Goal: Information Seeking & Learning: Learn about a topic

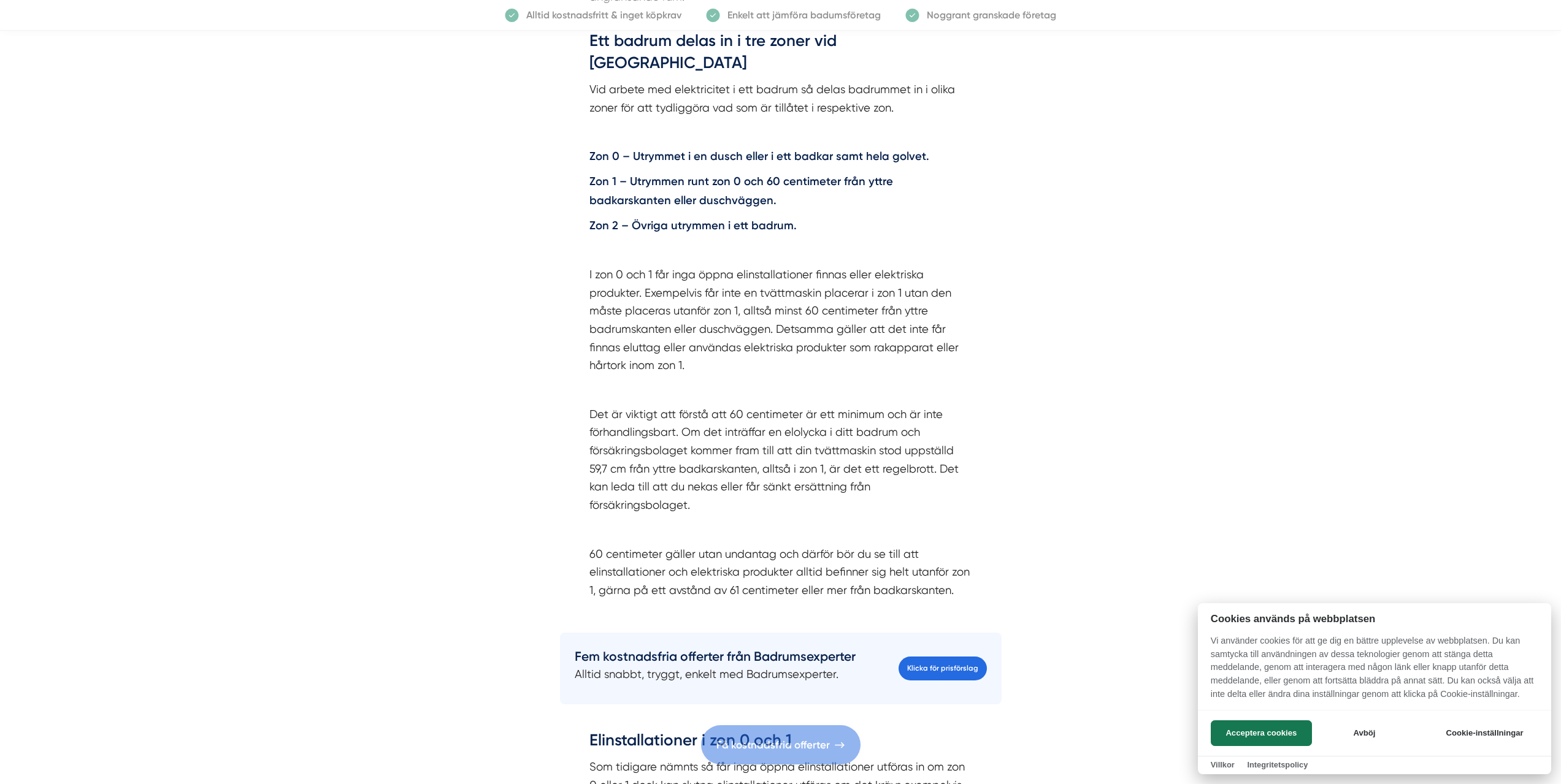
scroll to position [2753, 0]
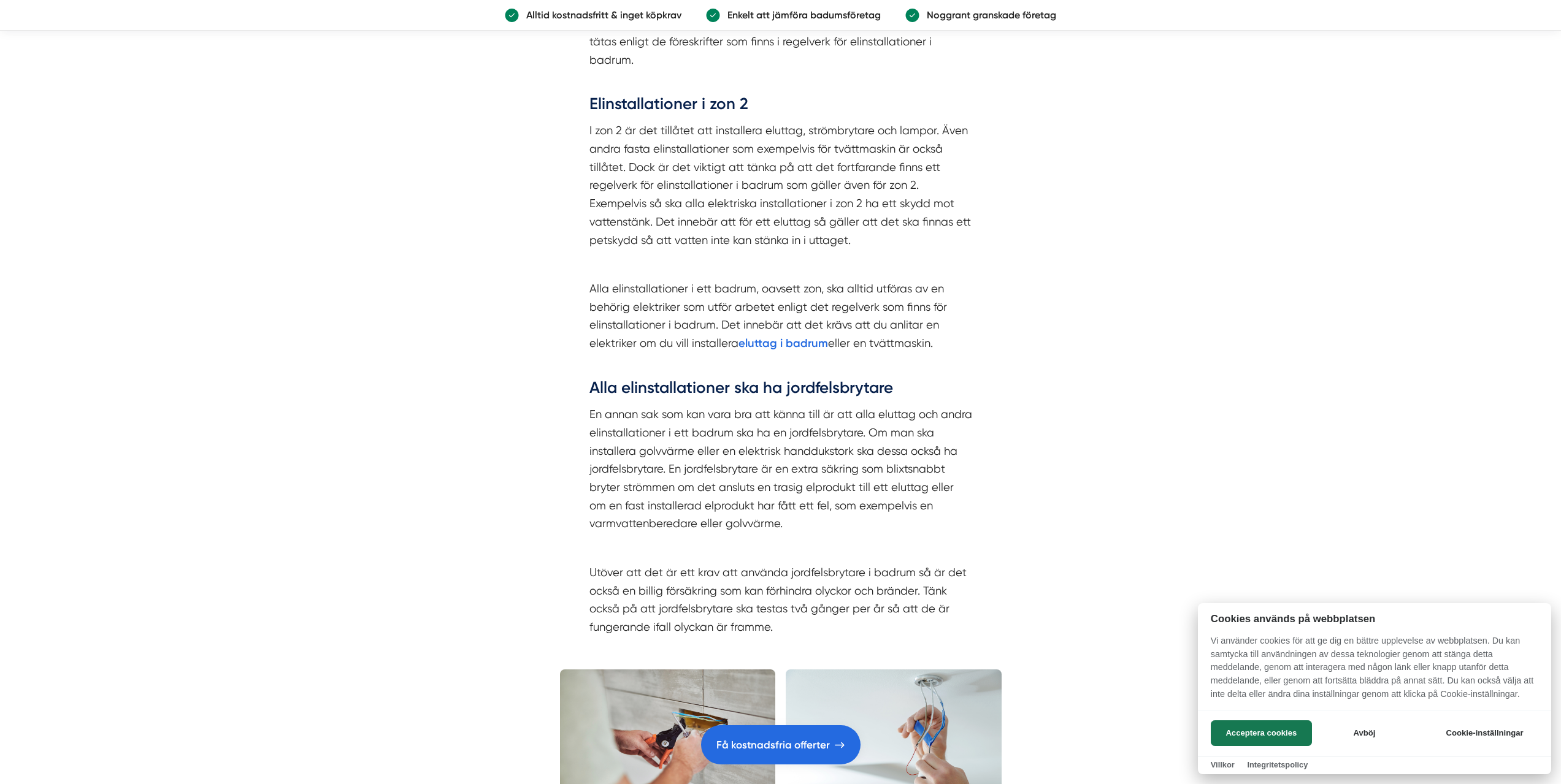
click at [615, 364] on div at bounding box center [780, 392] width 1561 height 784
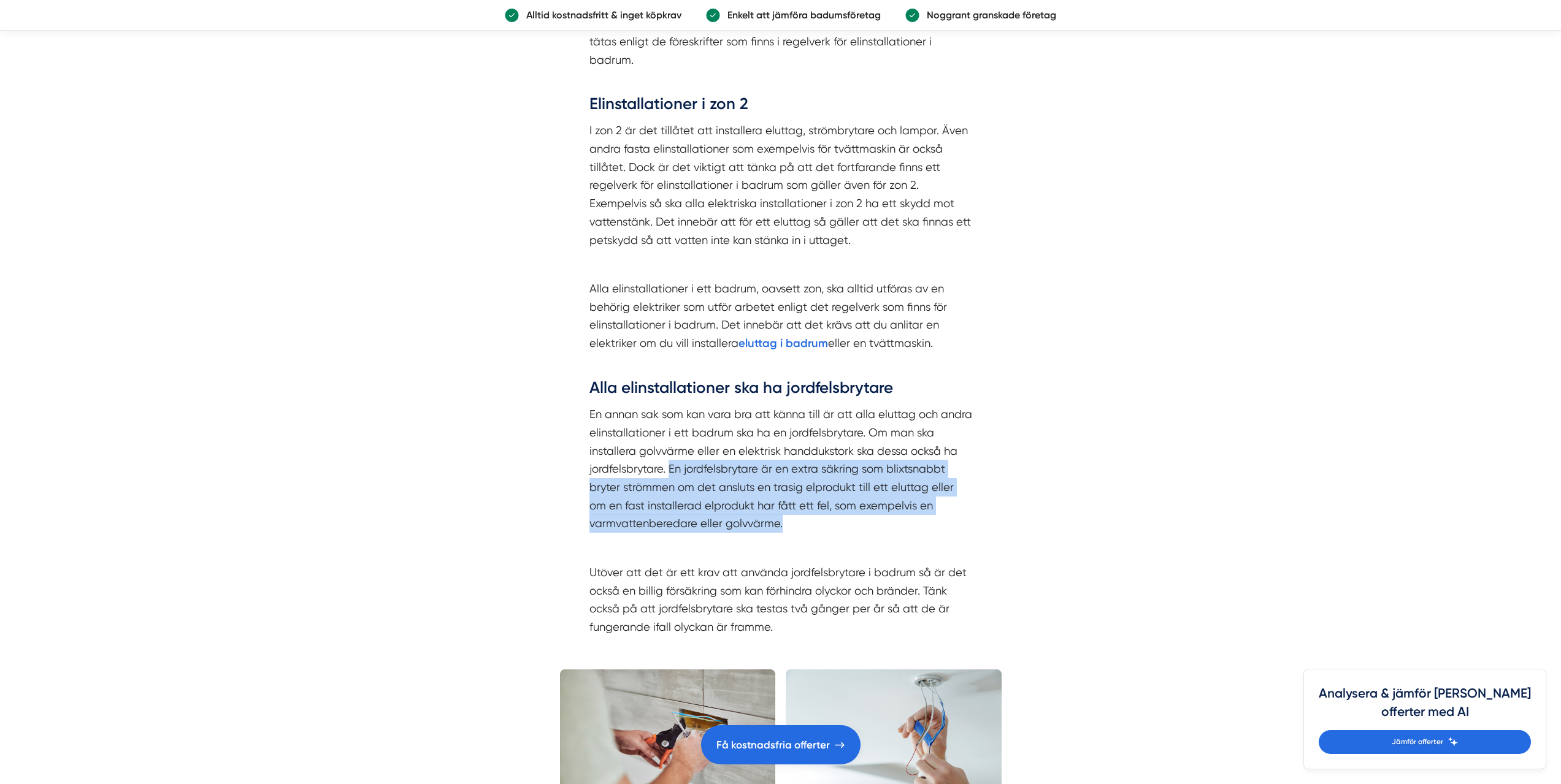
drag, startPoint x: 681, startPoint y: 412, endPoint x: 905, endPoint y: 466, distance: 230.4
click at [905, 466] on p "En annan sak som kan vara bra att känna till är att alla eluttag och andra elin…" at bounding box center [780, 468] width 382 height 127
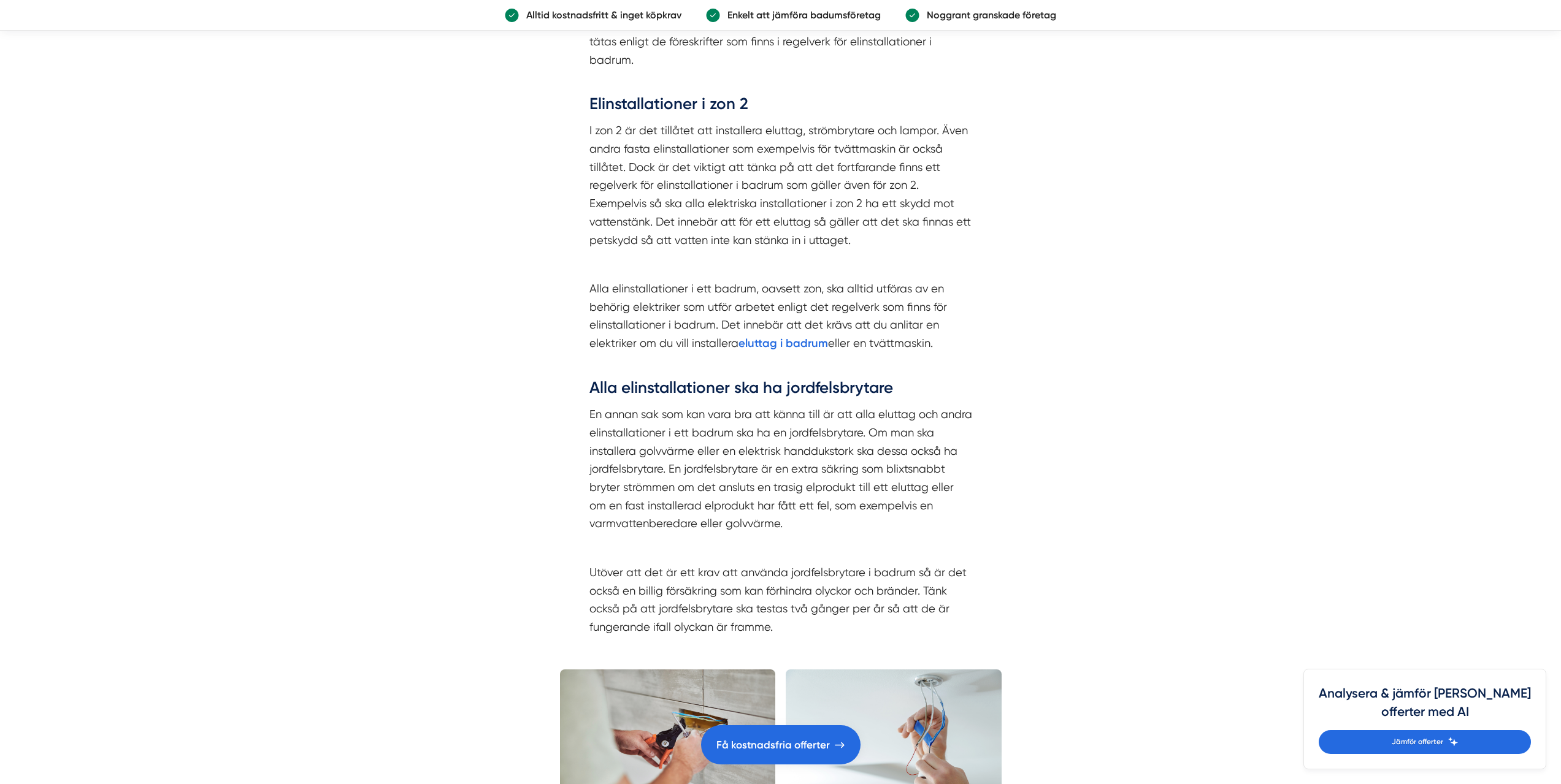
drag, startPoint x: 812, startPoint y: 499, endPoint x: 804, endPoint y: 498, distance: 8.1
click at [811, 499] on div "Elinstallationer i zon 0 och 1 Som tidigare nämnts så får inga öppna elinstalla…" at bounding box center [780, 128] width 382 height 1014
click at [691, 564] on p "Utöver att det är ett krav att använda jordfelsbrytare i badrum så är det också…" at bounding box center [780, 600] width 382 height 73
drag, startPoint x: 590, startPoint y: 515, endPoint x: 913, endPoint y: 528, distance: 323.3
click at [913, 564] on p "Utöver att det är ett krav att använda jordfelsbrytare i badrum så är det också…" at bounding box center [780, 600] width 382 height 73
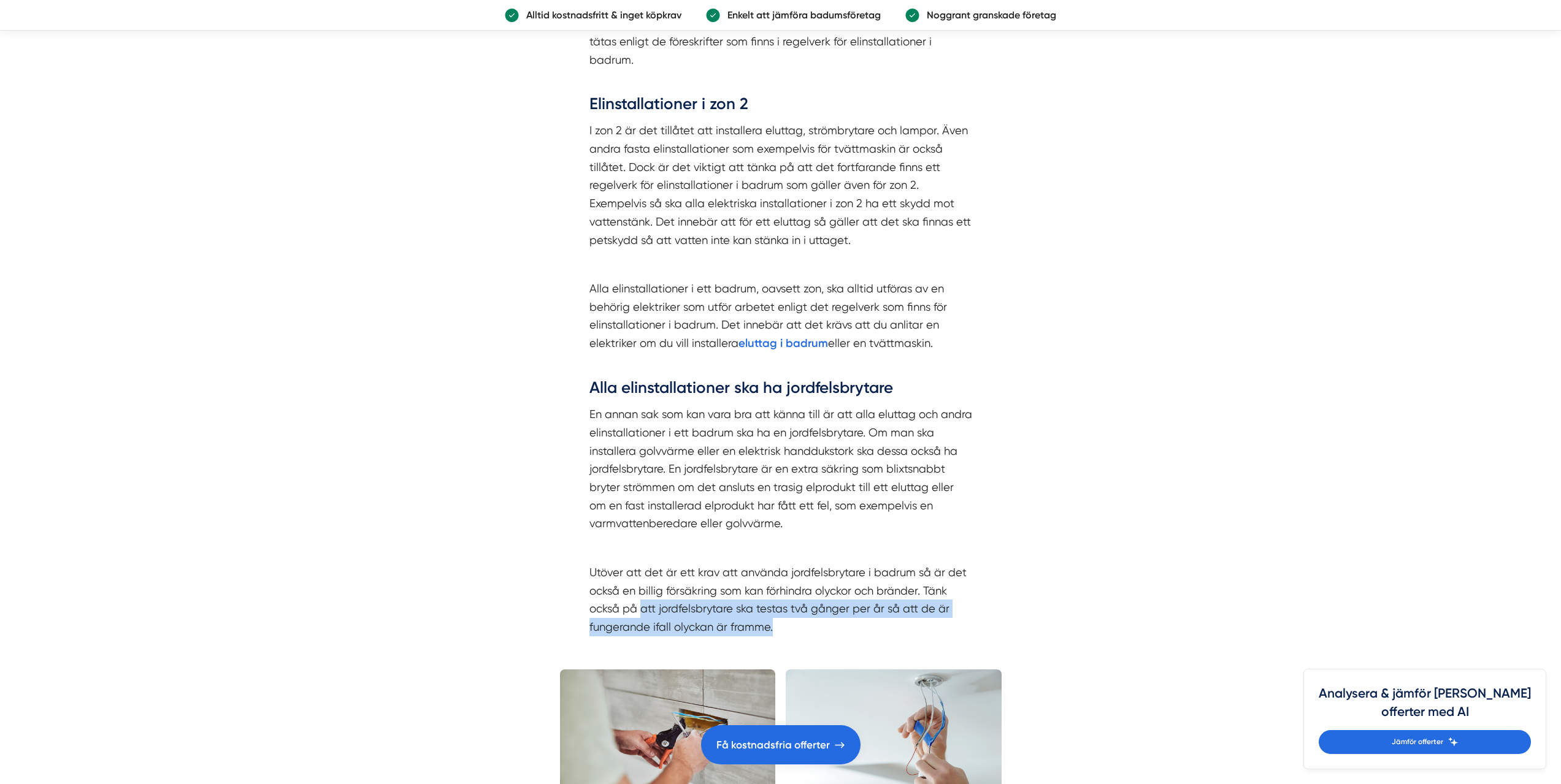
drag, startPoint x: 643, startPoint y: 553, endPoint x: 917, endPoint y: 569, distance: 274.5
click at [919, 571] on p "Utöver att det är ett krav att använda jordfelsbrytare i badrum så är det också…" at bounding box center [780, 600] width 382 height 73
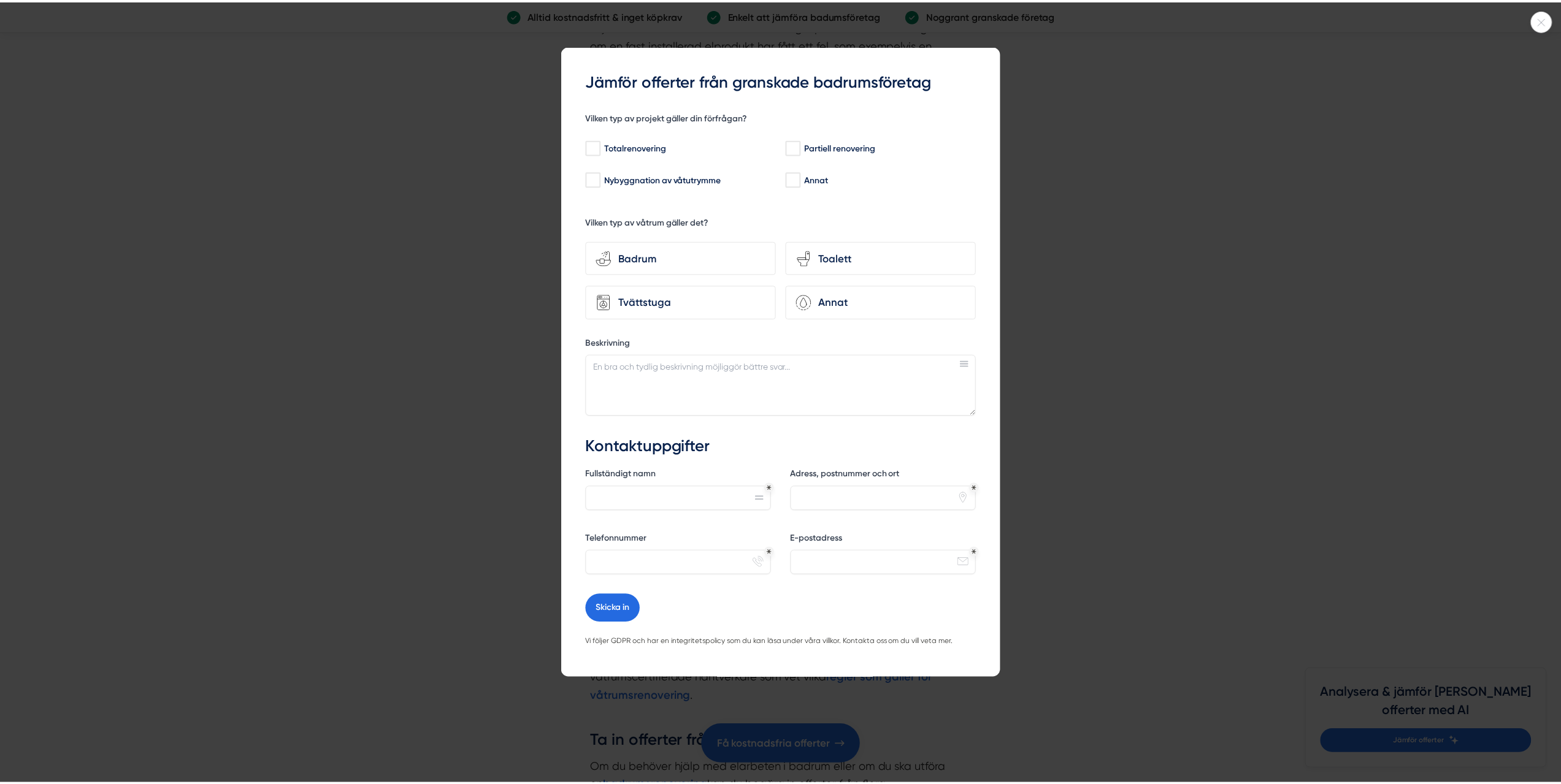
scroll to position [3243, 0]
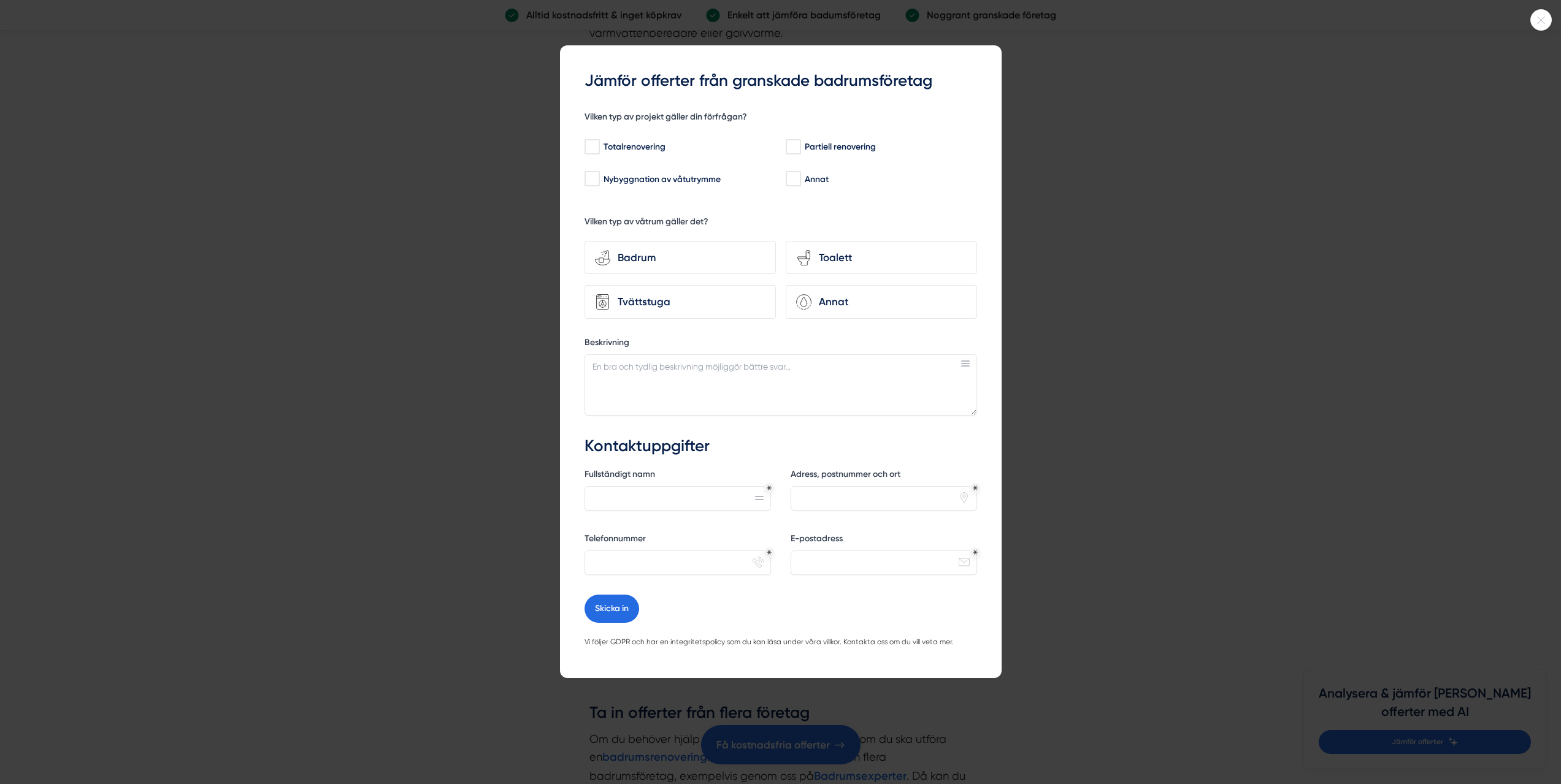
click at [1032, 111] on div at bounding box center [780, 392] width 1561 height 784
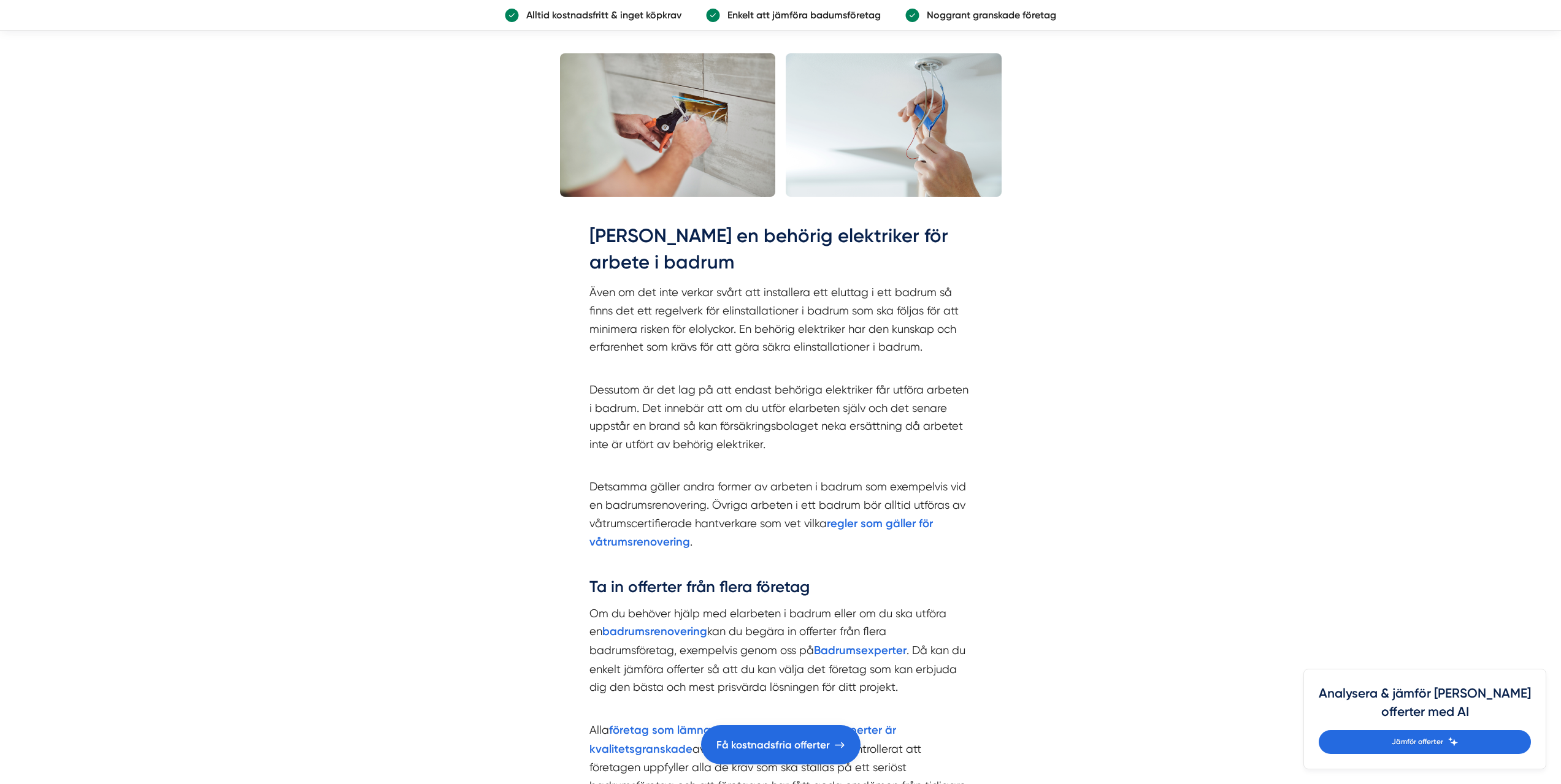
scroll to position [3366, 0]
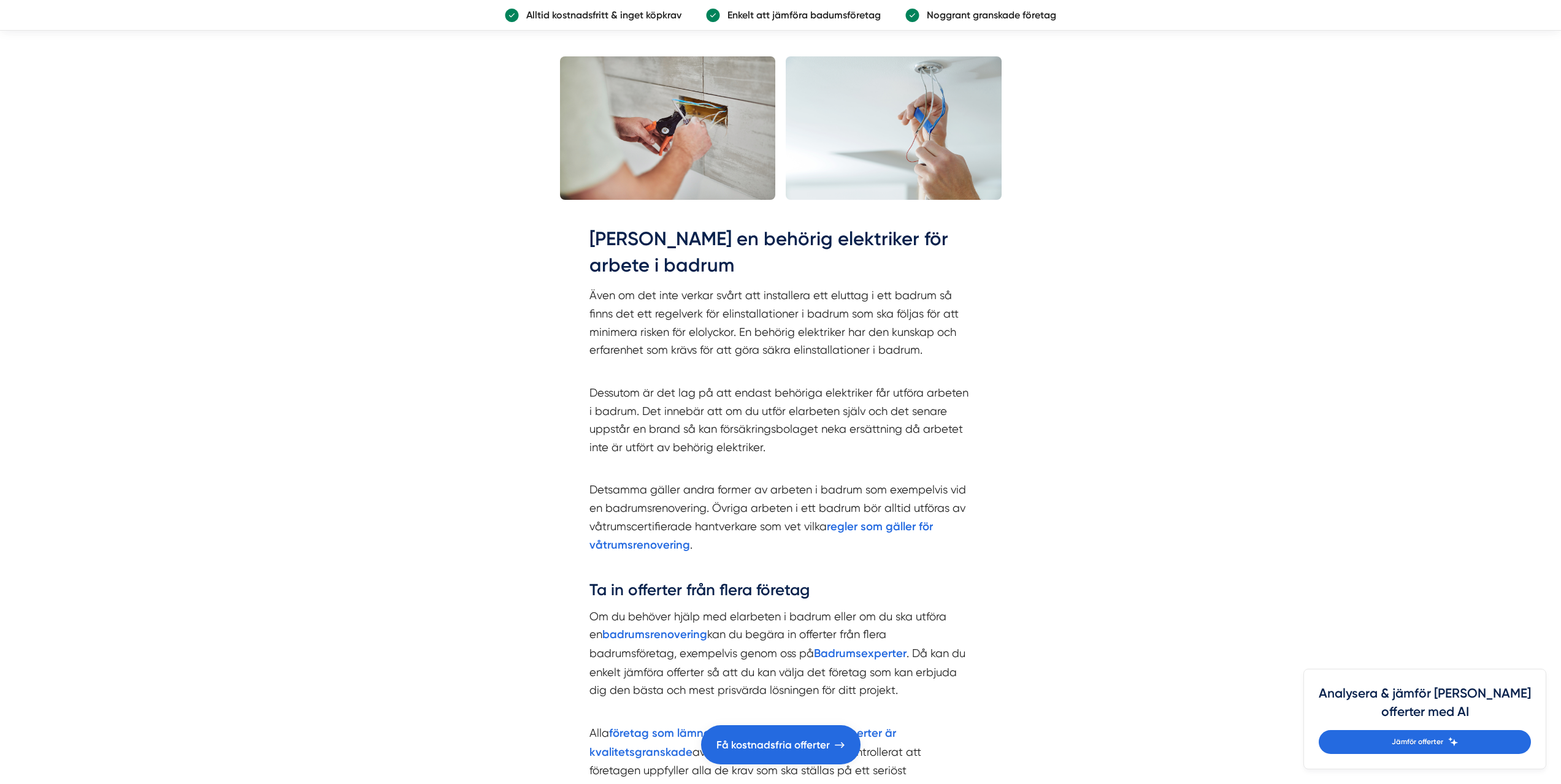
drag, startPoint x: 704, startPoint y: 448, endPoint x: 827, endPoint y: 470, distance: 125.0
click at [827, 481] on p "Detsamma gäller andra former av arbeten i badrum som exempelvis vid en badrumsr…" at bounding box center [780, 527] width 382 height 92
click at [679, 400] on p "Dessutom är det lag på att endast behöriga elektriker får utföra arbeten i badr…" at bounding box center [780, 429] width 382 height 91
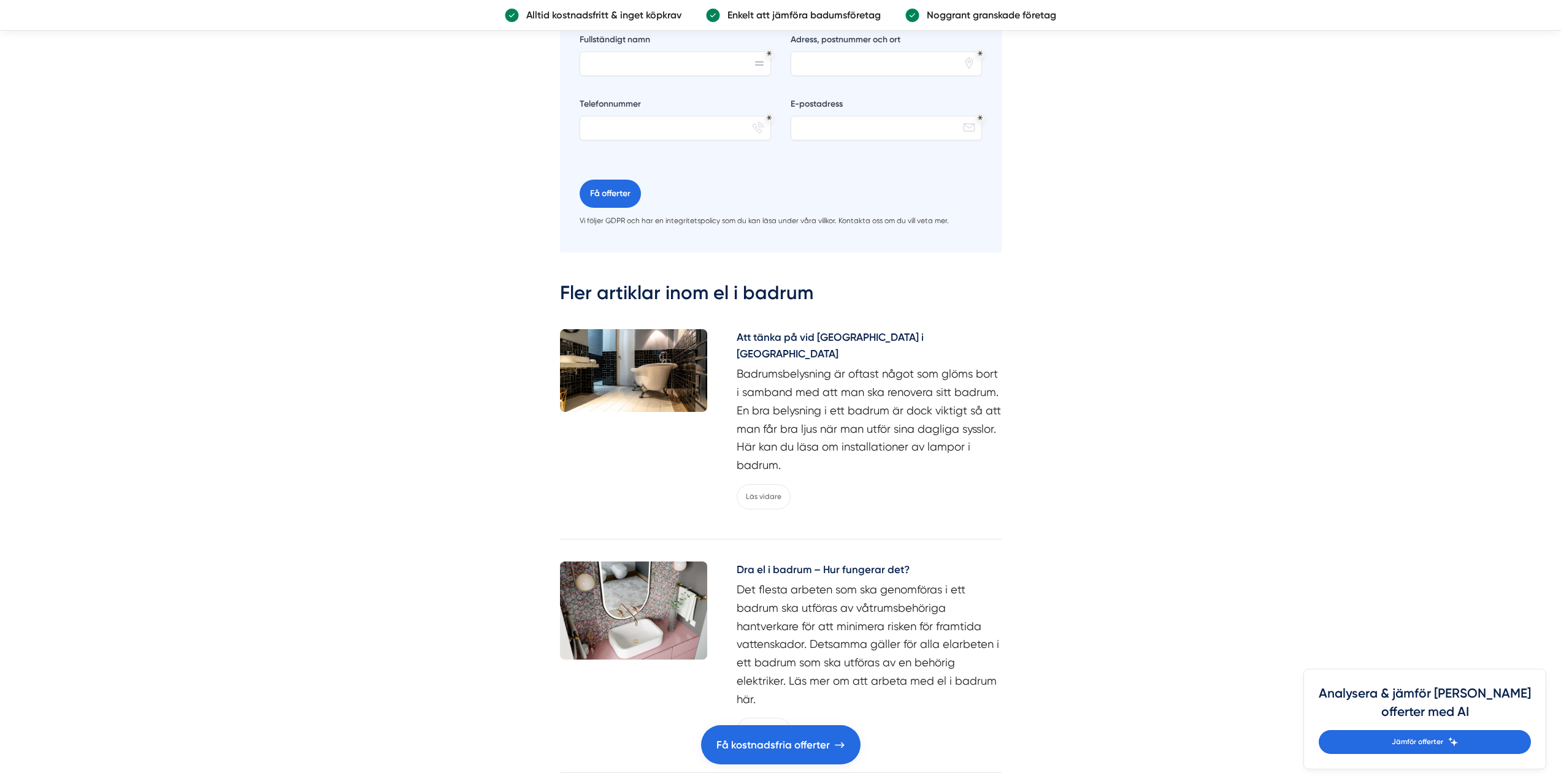
scroll to position [5328, 0]
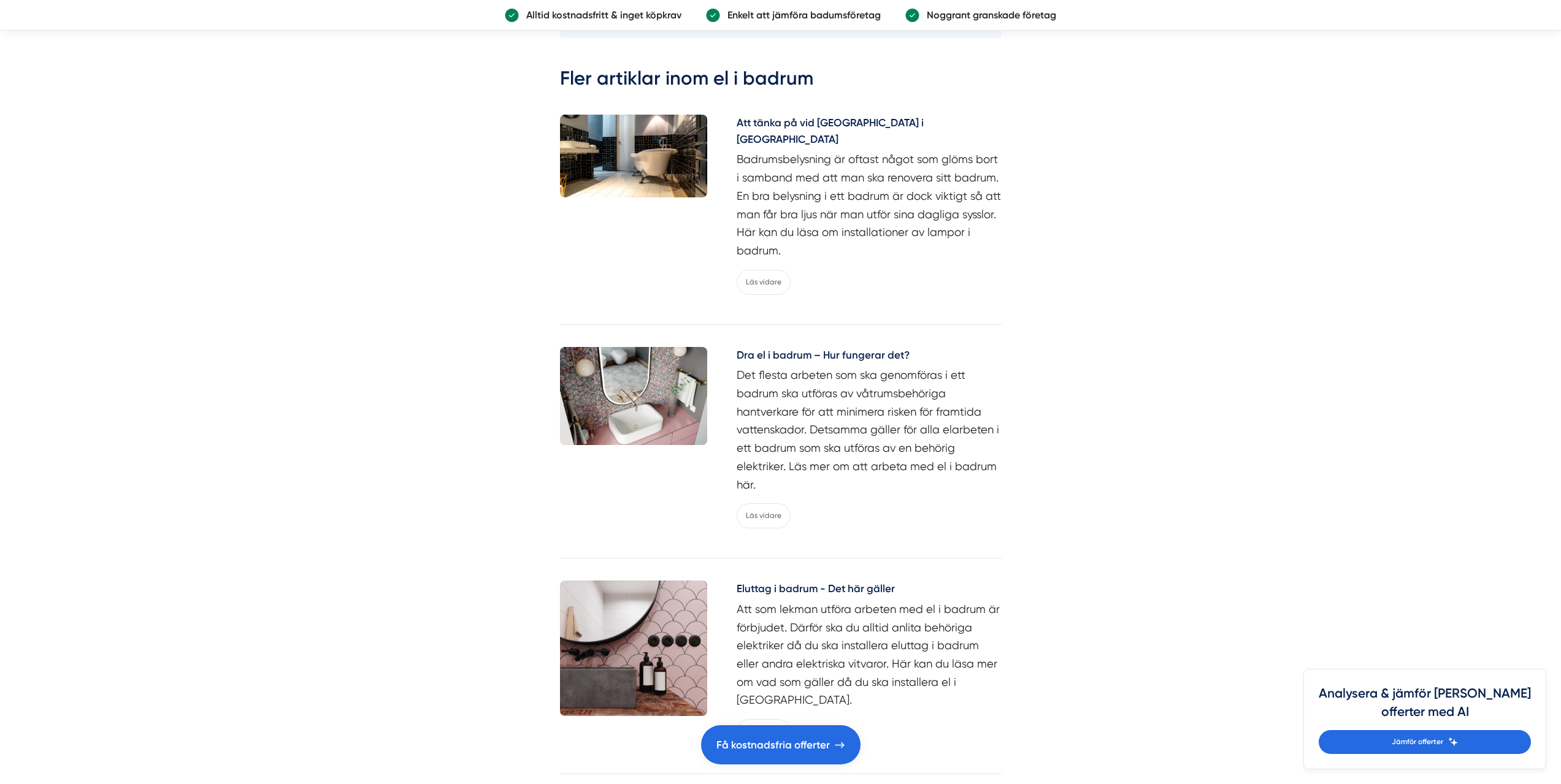
drag, startPoint x: 588, startPoint y: 442, endPoint x: 579, endPoint y: 435, distance: 11.4
